Goal: Task Accomplishment & Management: Manage account settings

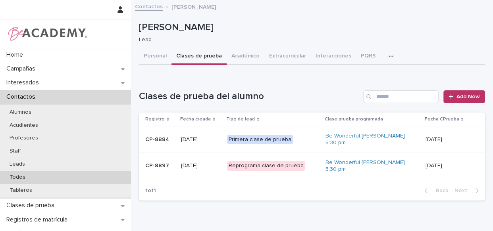
click at [17, 179] on p "Todos" at bounding box center [17, 177] width 29 height 7
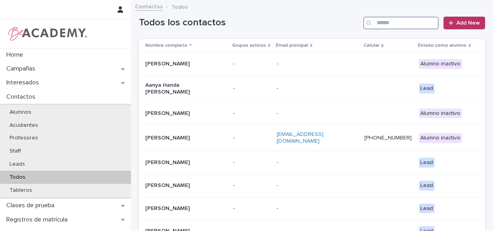
click at [400, 25] on input "Search" at bounding box center [400, 23] width 75 height 13
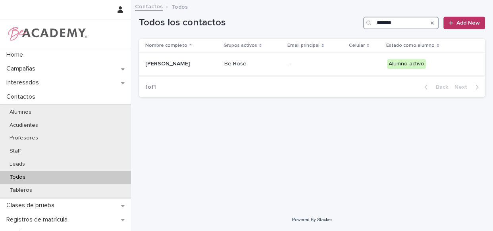
type input "*******"
click at [217, 68] on div "[PERSON_NAME]" at bounding box center [181, 64] width 73 height 13
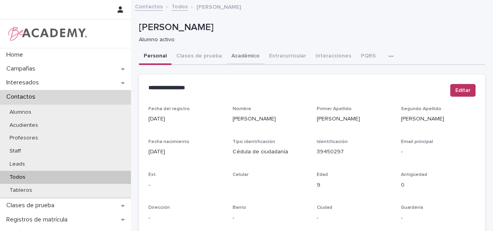
click at [254, 58] on button "Académico" at bounding box center [246, 56] width 38 height 17
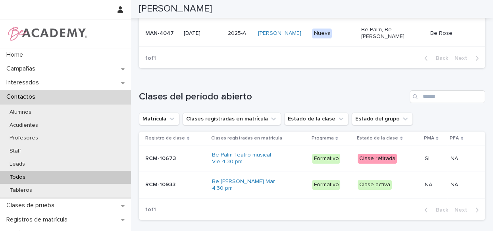
scroll to position [232, 0]
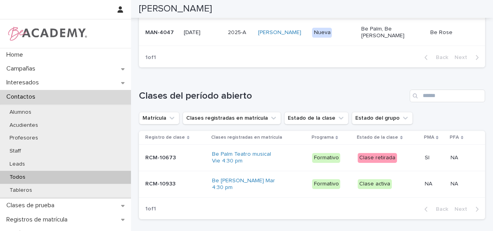
click at [290, 194] on div "Be [PERSON_NAME] Mar 4:30 pm" at bounding box center [259, 185] width 94 height 20
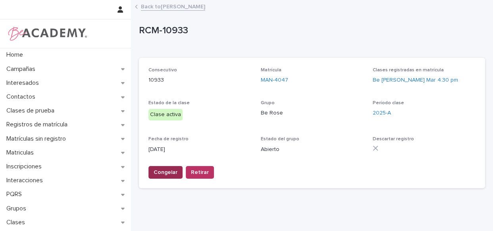
click at [159, 179] on div "Congelar Retirar" at bounding box center [179, 174] width 69 height 16
click at [161, 173] on span "Congelar" at bounding box center [166, 173] width 24 height 8
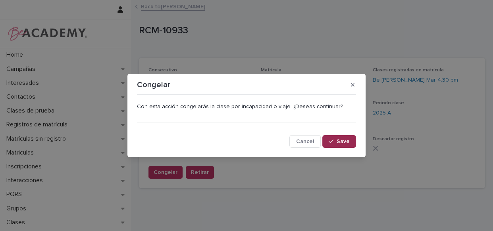
click at [347, 139] on span "Save" at bounding box center [342, 142] width 13 height 6
